Goal: Transaction & Acquisition: Purchase product/service

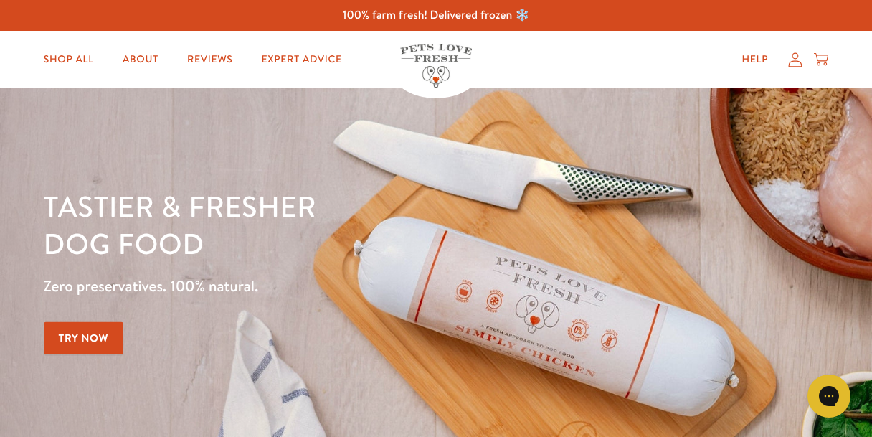
click at [795, 56] on icon at bounding box center [795, 59] width 14 height 15
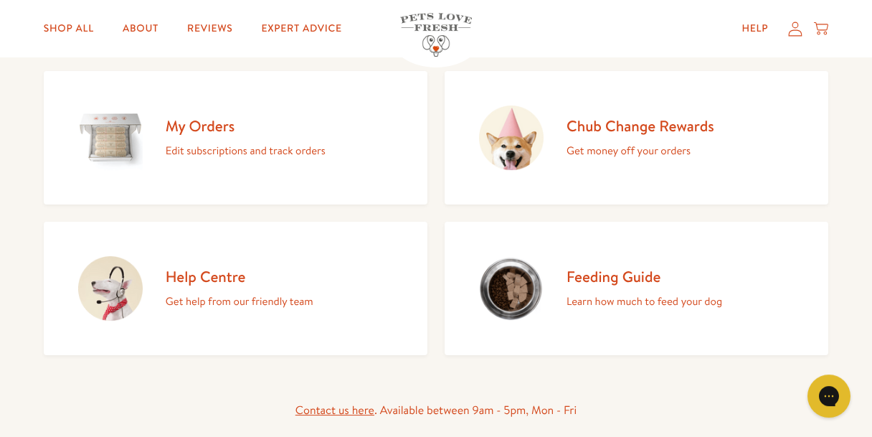
scroll to position [152, 0]
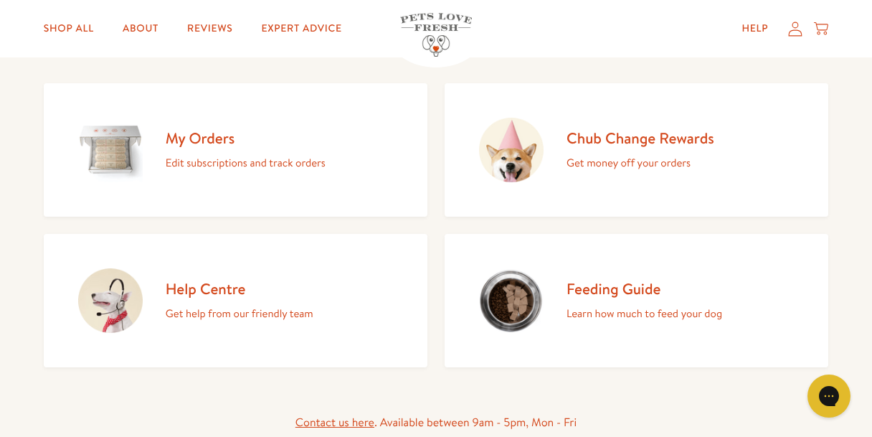
click at [209, 140] on h2 "My Orders" at bounding box center [246, 137] width 160 height 19
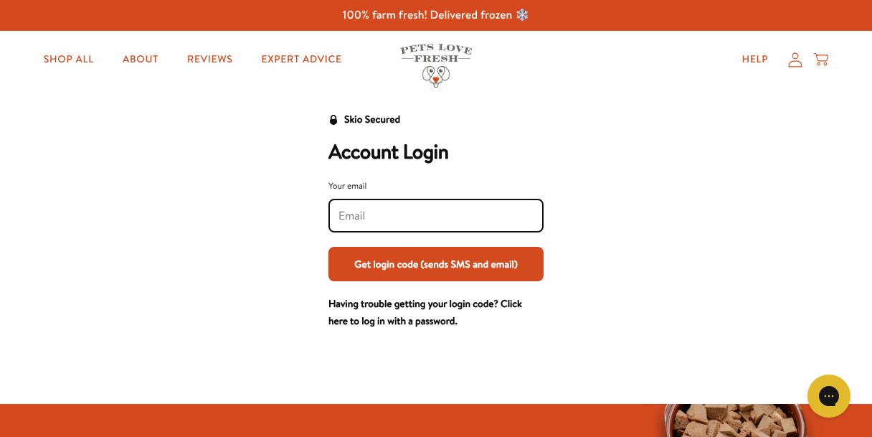
click at [341, 219] on input "Your email" at bounding box center [436, 216] width 195 height 16
type input "andrew@downfield.co.uk"
click at [407, 267] on button "Get login code (sends SMS and email)" at bounding box center [435, 264] width 215 height 34
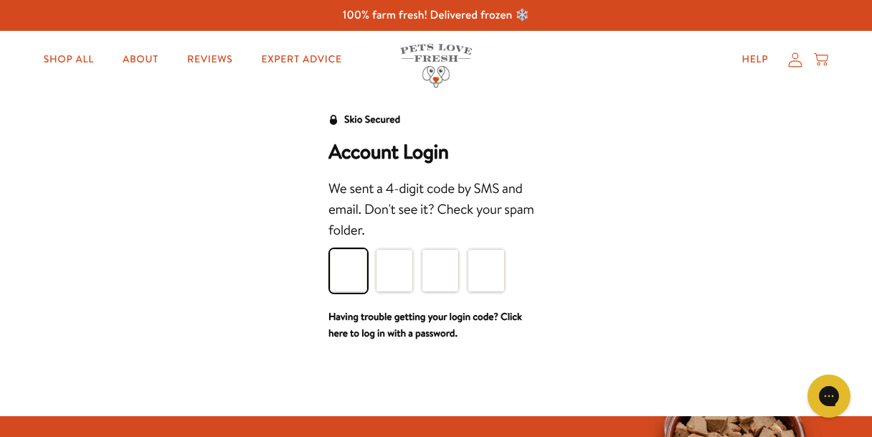
type input "0"
type input "4"
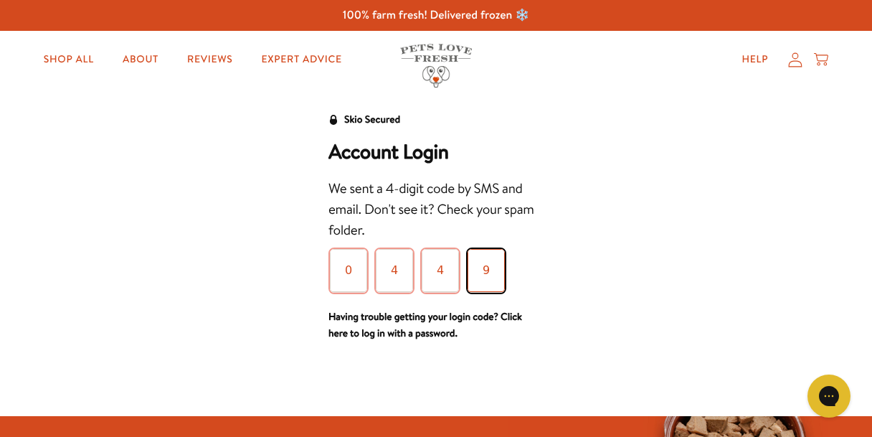
type input "9"
click at [519, 319] on link "Having trouble getting your login code? Click here to log in with a password." at bounding box center [425, 325] width 194 height 32
click at [358, 266] on input "0" at bounding box center [348, 270] width 37 height 43
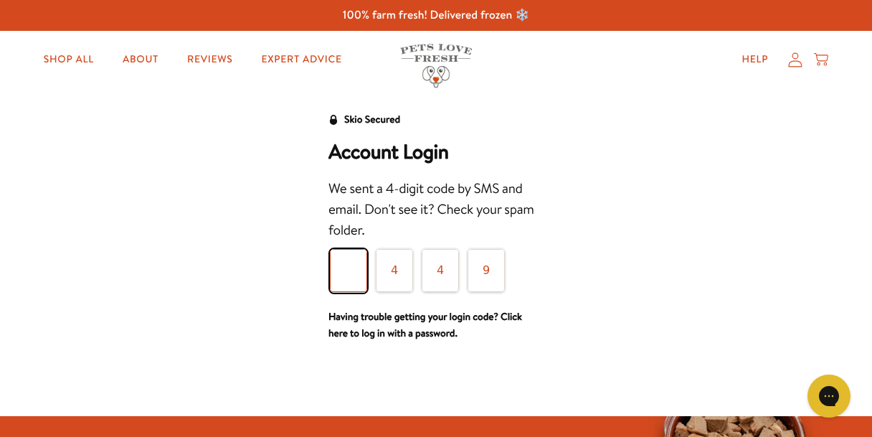
type input "9"
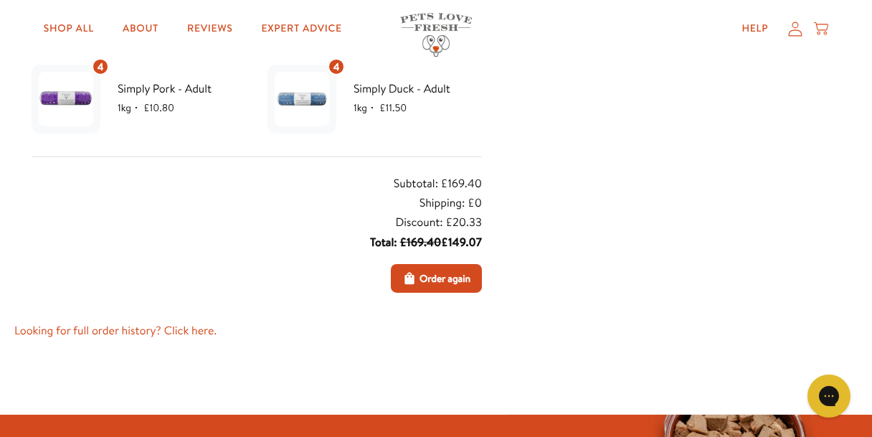
scroll to position [382, 0]
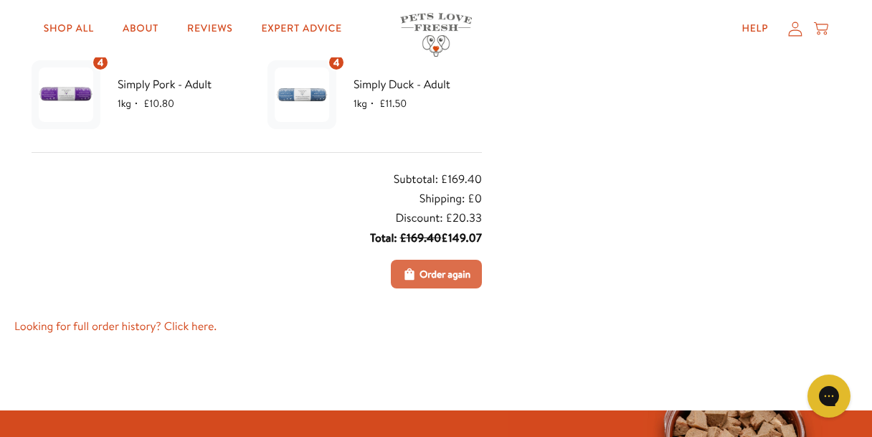
click at [452, 270] on span "Order again" at bounding box center [445, 274] width 51 height 16
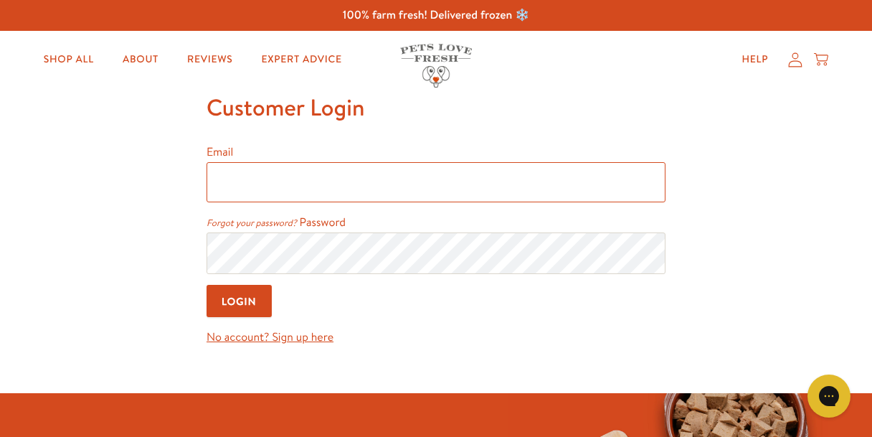
click at [245, 166] on input "Email" at bounding box center [436, 182] width 459 height 40
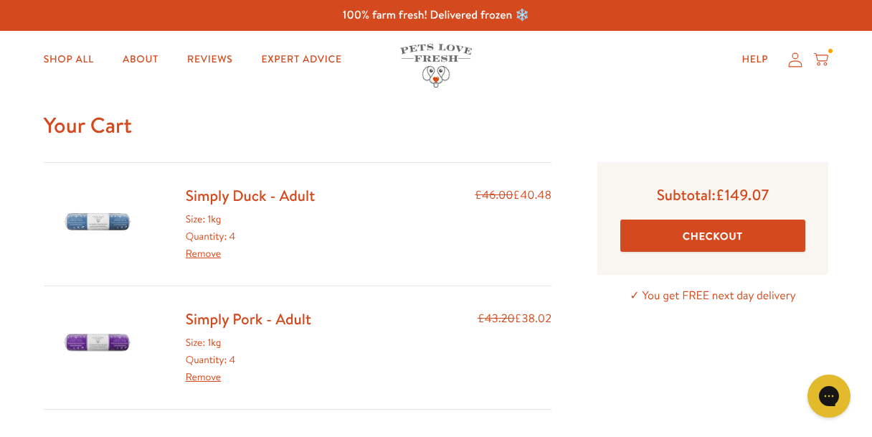
click at [204, 251] on link "Remove" at bounding box center [203, 253] width 35 height 14
click at [724, 234] on button "Checkout" at bounding box center [712, 235] width 185 height 32
